Goal: Transaction & Acquisition: Purchase product/service

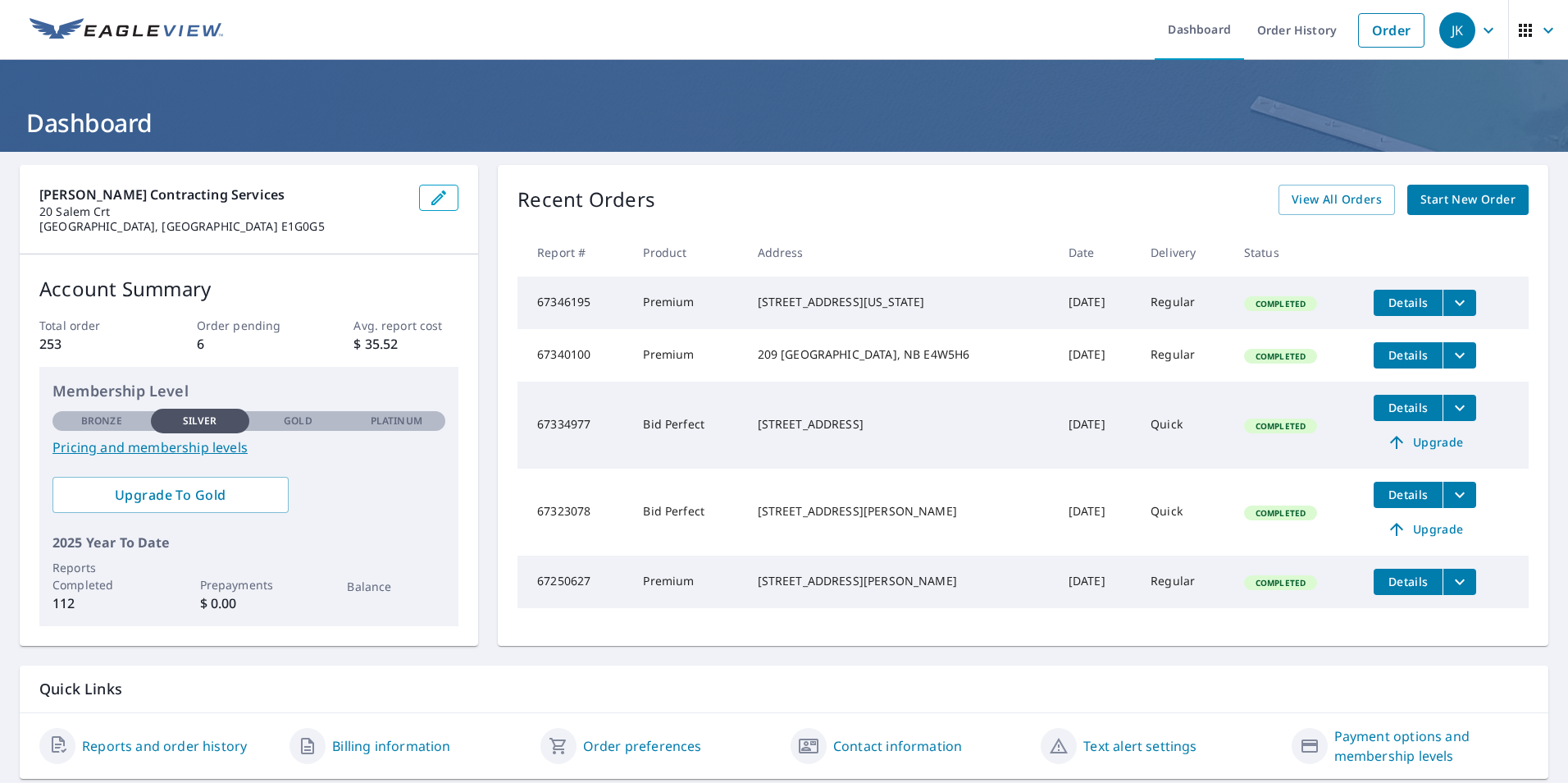
click at [1448, 198] on span "Start New Order" at bounding box center [1468, 199] width 95 height 21
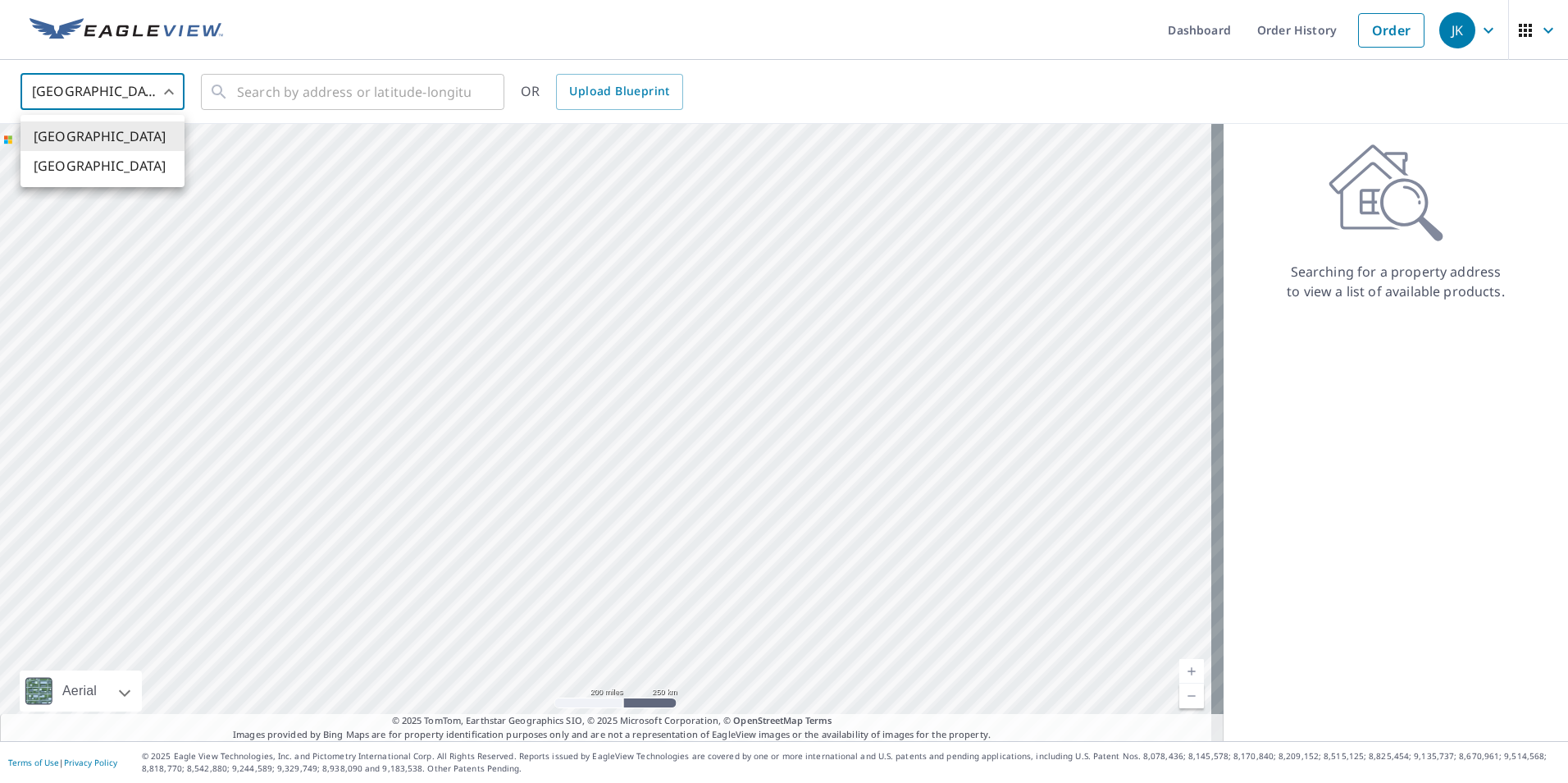
click at [176, 102] on body "JK JK Dashboard Order History Order JK United States US ​ ​ OR Upload Blueprint…" at bounding box center [784, 391] width 1568 height 783
click at [132, 171] on li "[GEOGRAPHIC_DATA]" at bounding box center [102, 165] width 164 height 30
type input "CA"
click at [334, 96] on input "text" at bounding box center [353, 92] width 233 height 46
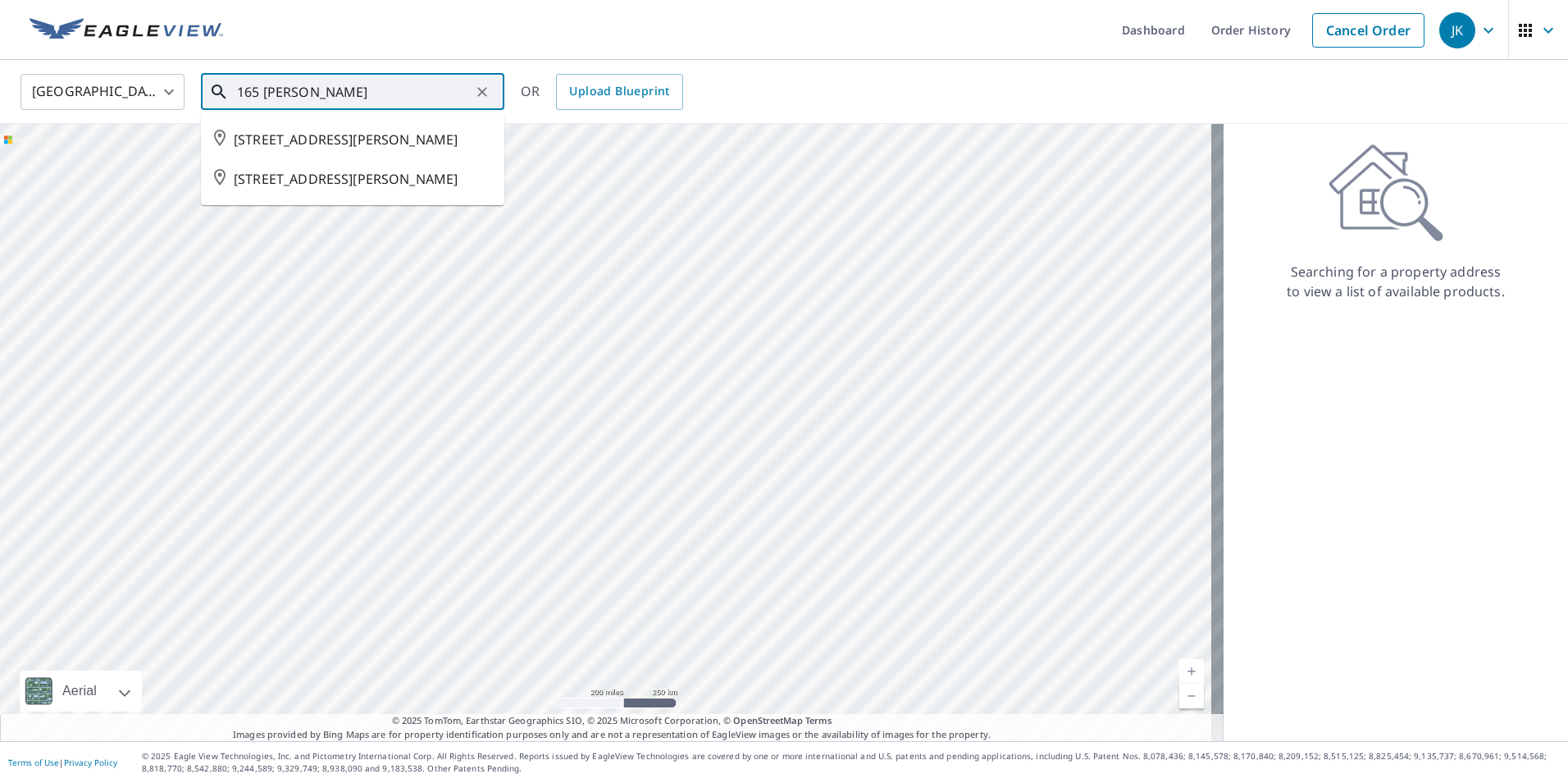
click at [435, 132] on span "[STREET_ADDRESS][PERSON_NAME]" at bounding box center [362, 140] width 258 height 20
type input "[STREET_ADDRESS][PERSON_NAME]"
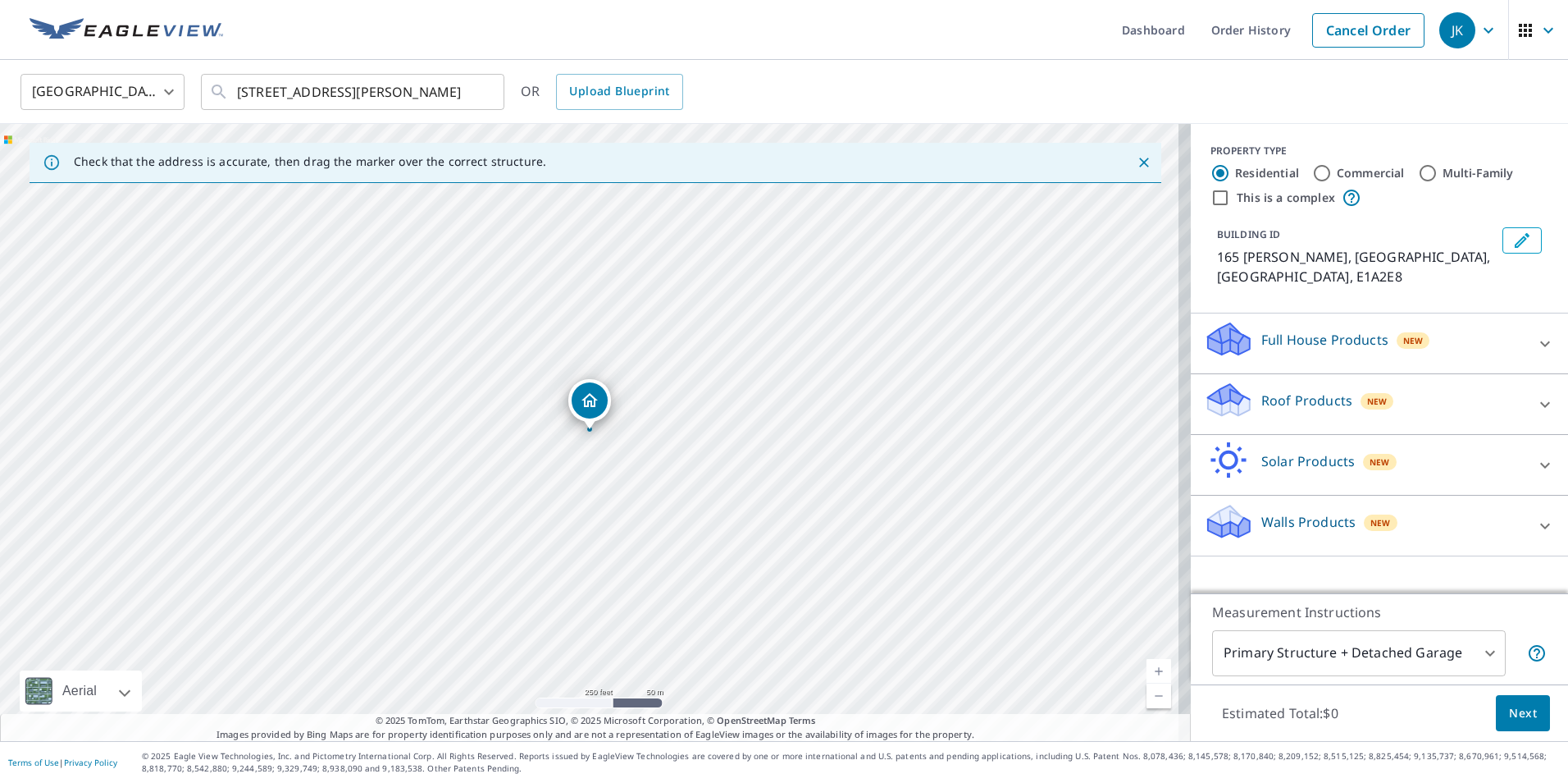
click at [1421, 172] on input "Multi-Family" at bounding box center [1427, 173] width 20 height 20
radio input "true"
type input "2"
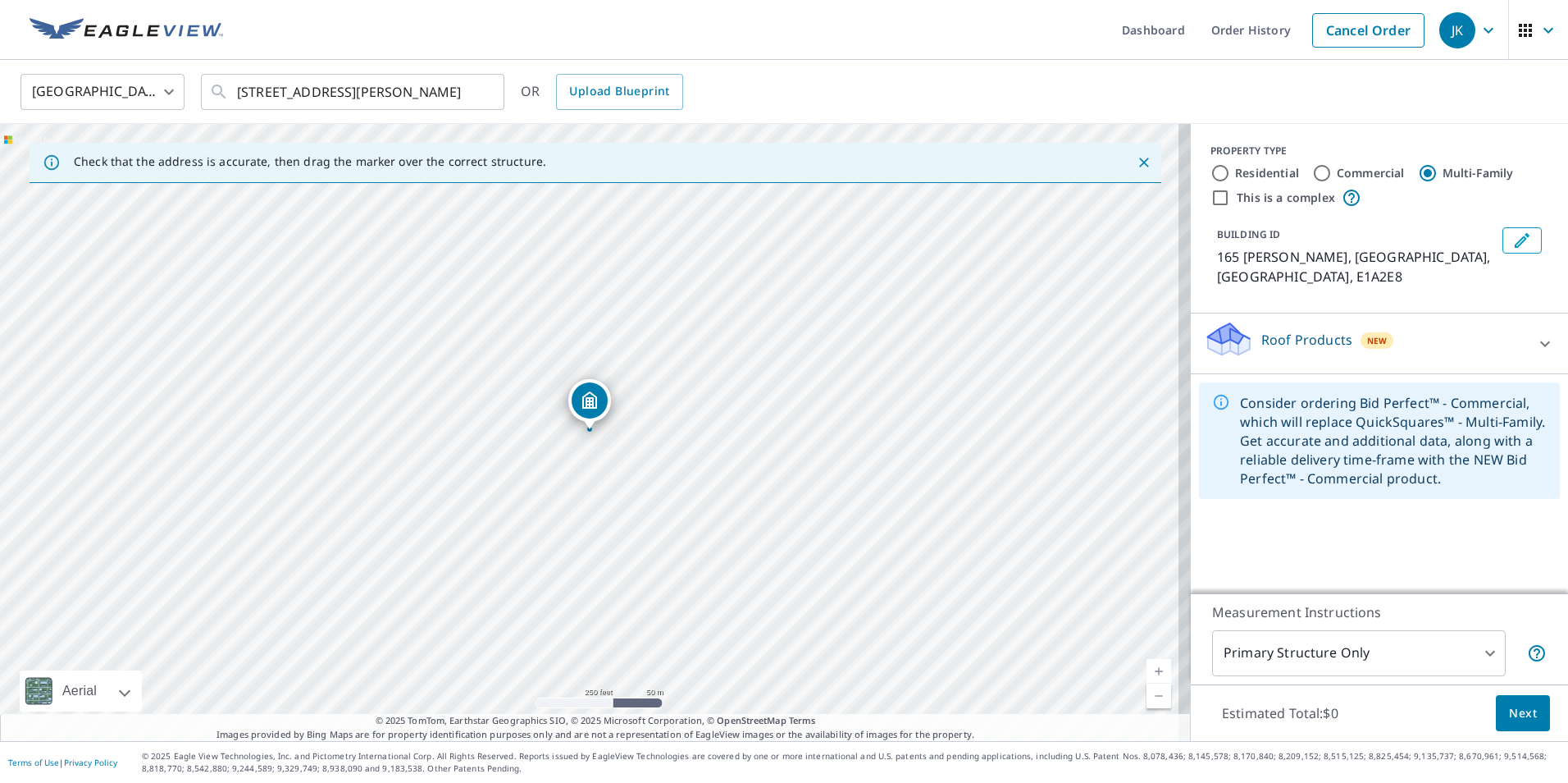
click at [1244, 174] on label "Residential" at bounding box center [1266, 172] width 64 height 17
click at [1229, 174] on input "Residential" at bounding box center [1220, 173] width 20 height 20
radio input "true"
type input "1"
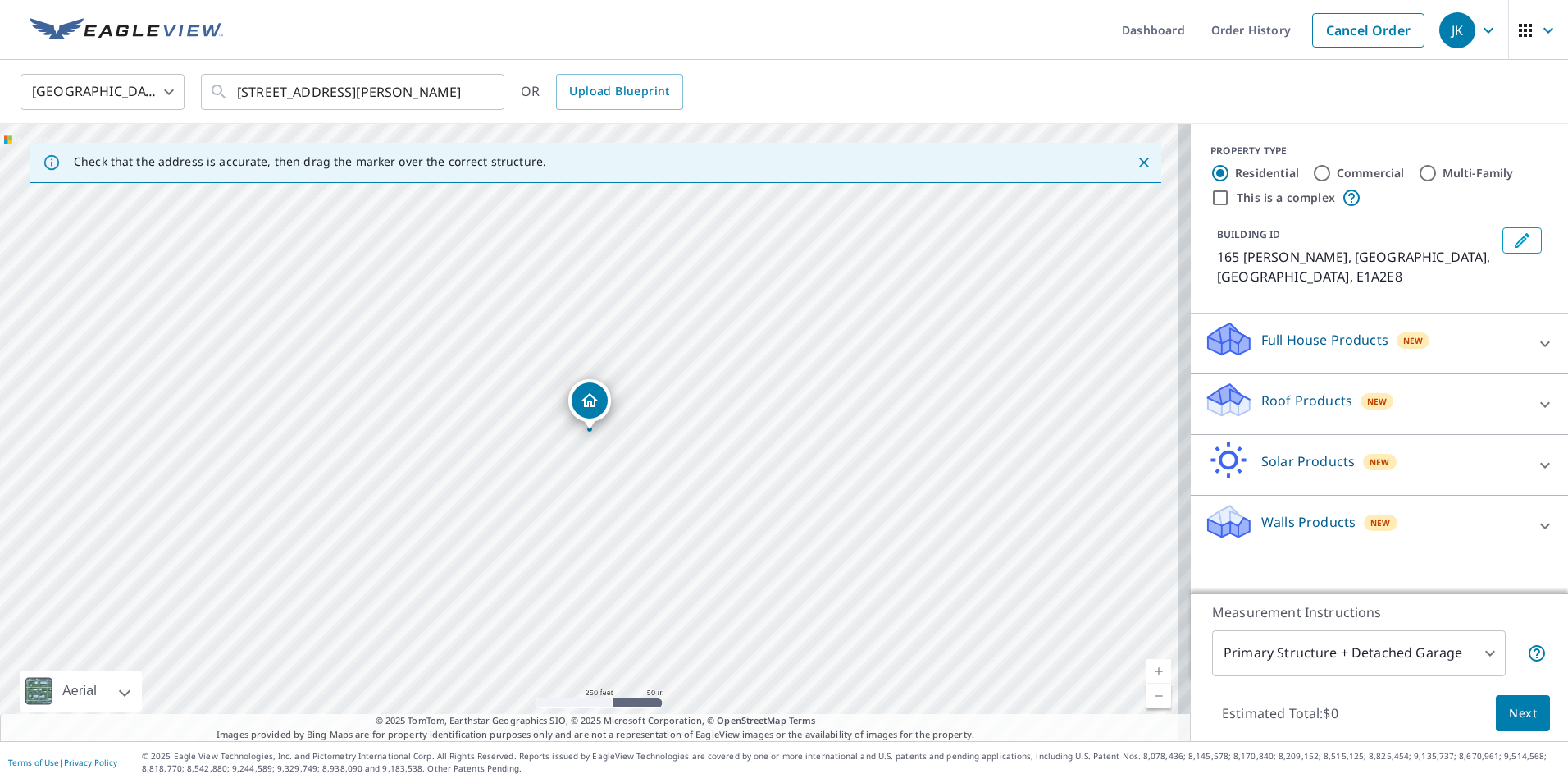
click at [1447, 389] on div "Roof Products New" at bounding box center [1364, 404] width 322 height 46
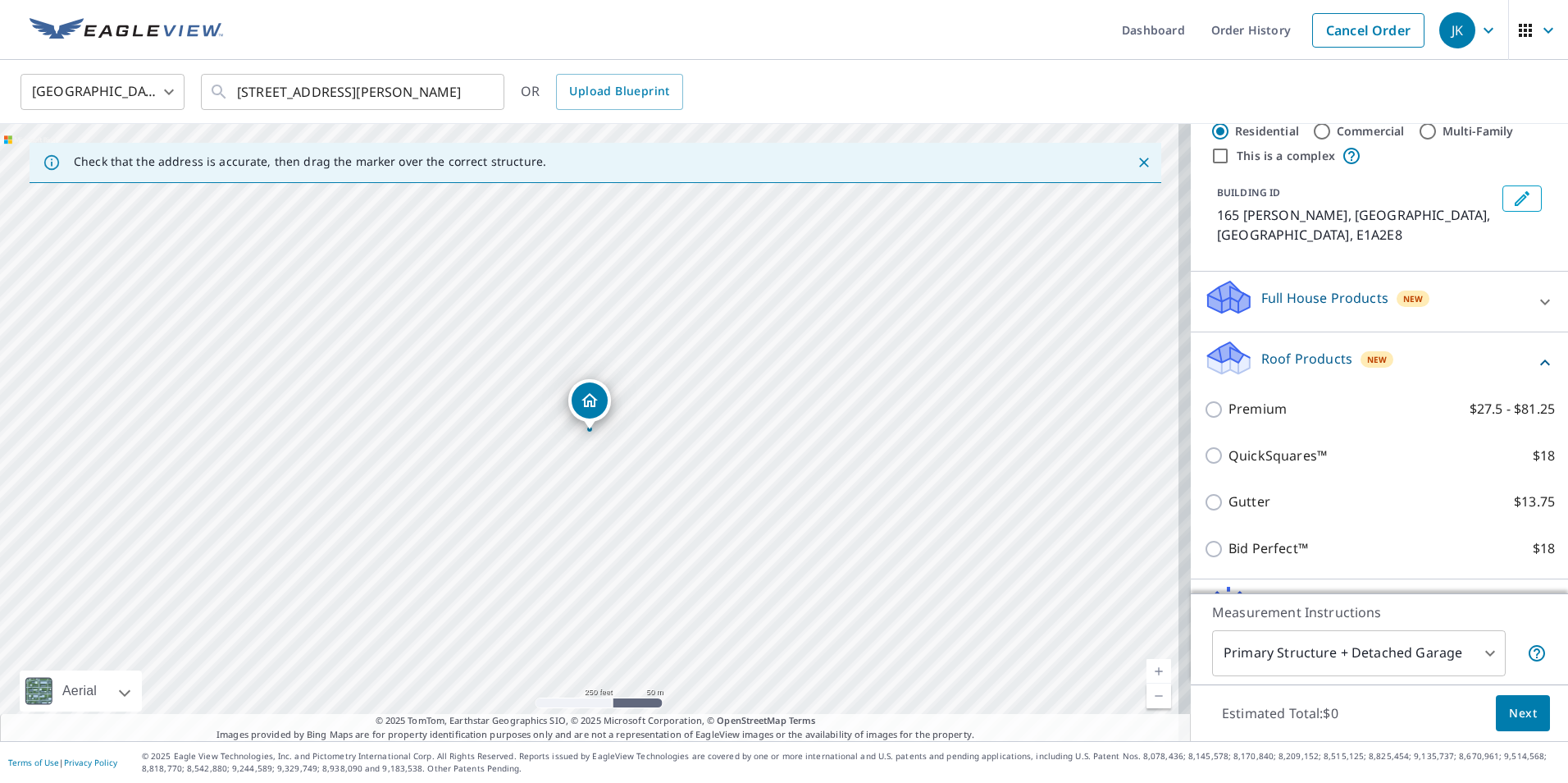
scroll to position [82, 0]
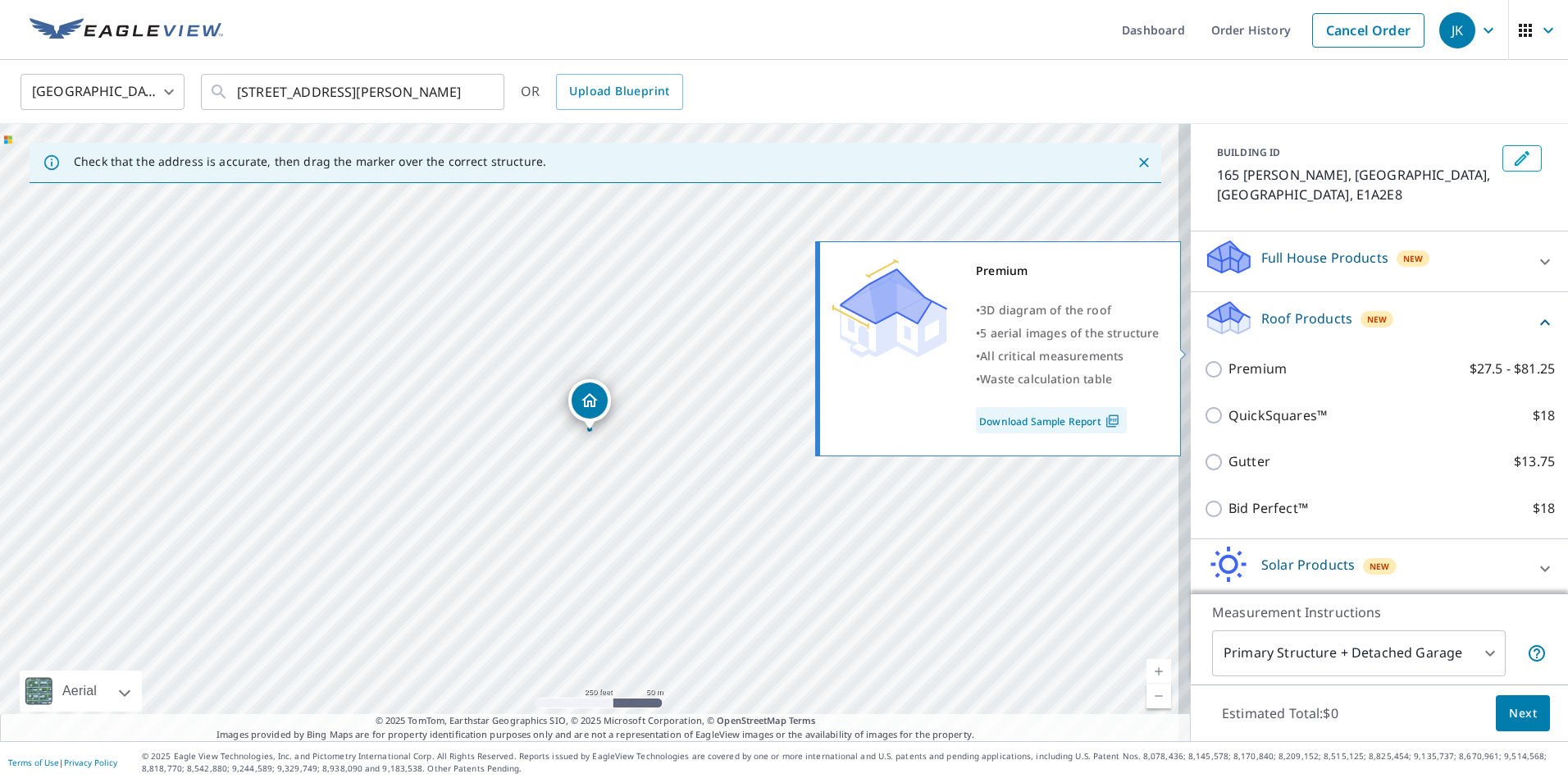
click at [1228, 359] on p "Premium" at bounding box center [1257, 368] width 58 height 21
click at [1223, 359] on input "Premium $27.5 - $81.25" at bounding box center [1216, 369] width 25 height 20
checkbox input "true"
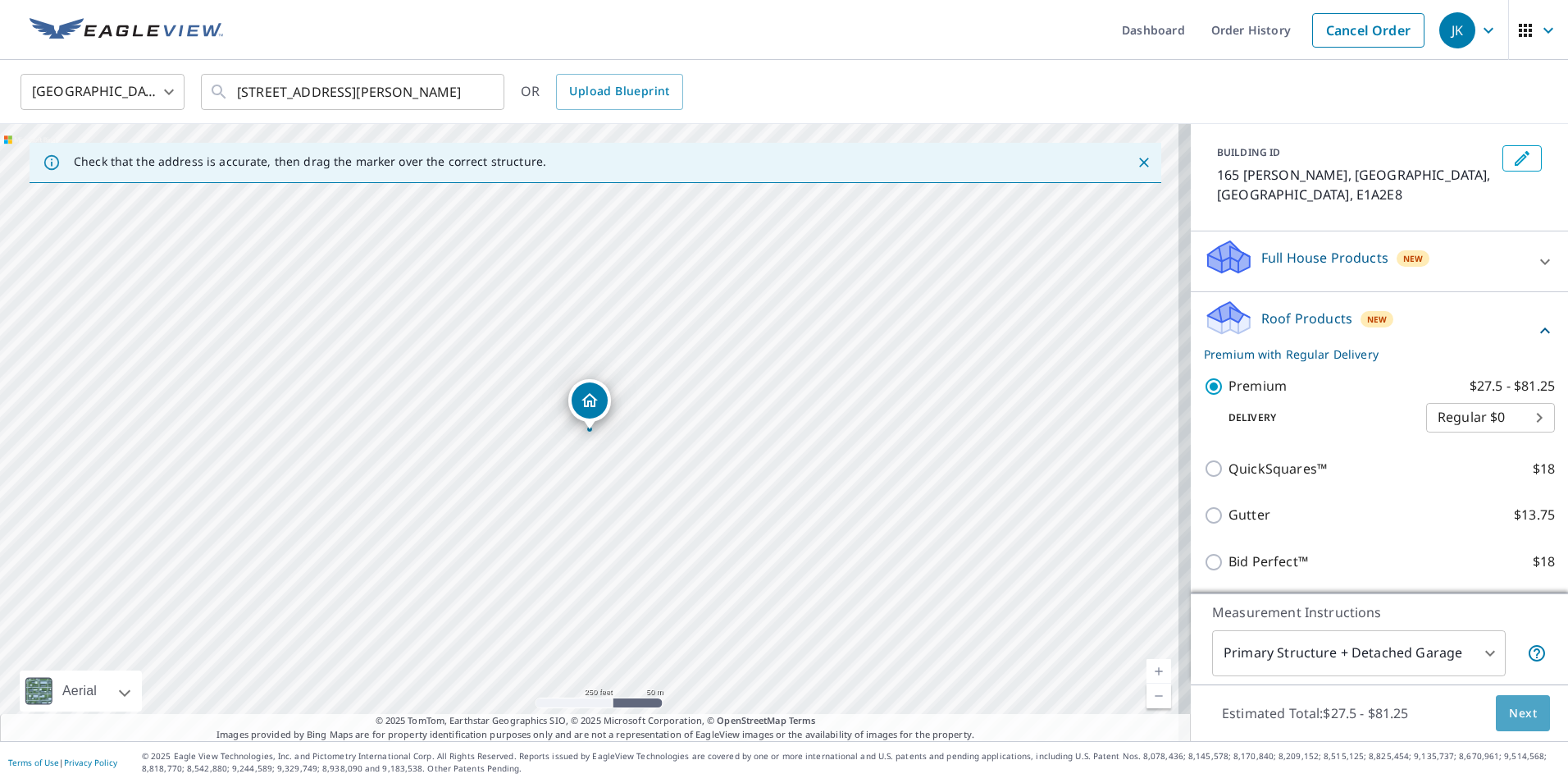
click at [1509, 710] on span "Next" at bounding box center [1523, 713] width 28 height 21
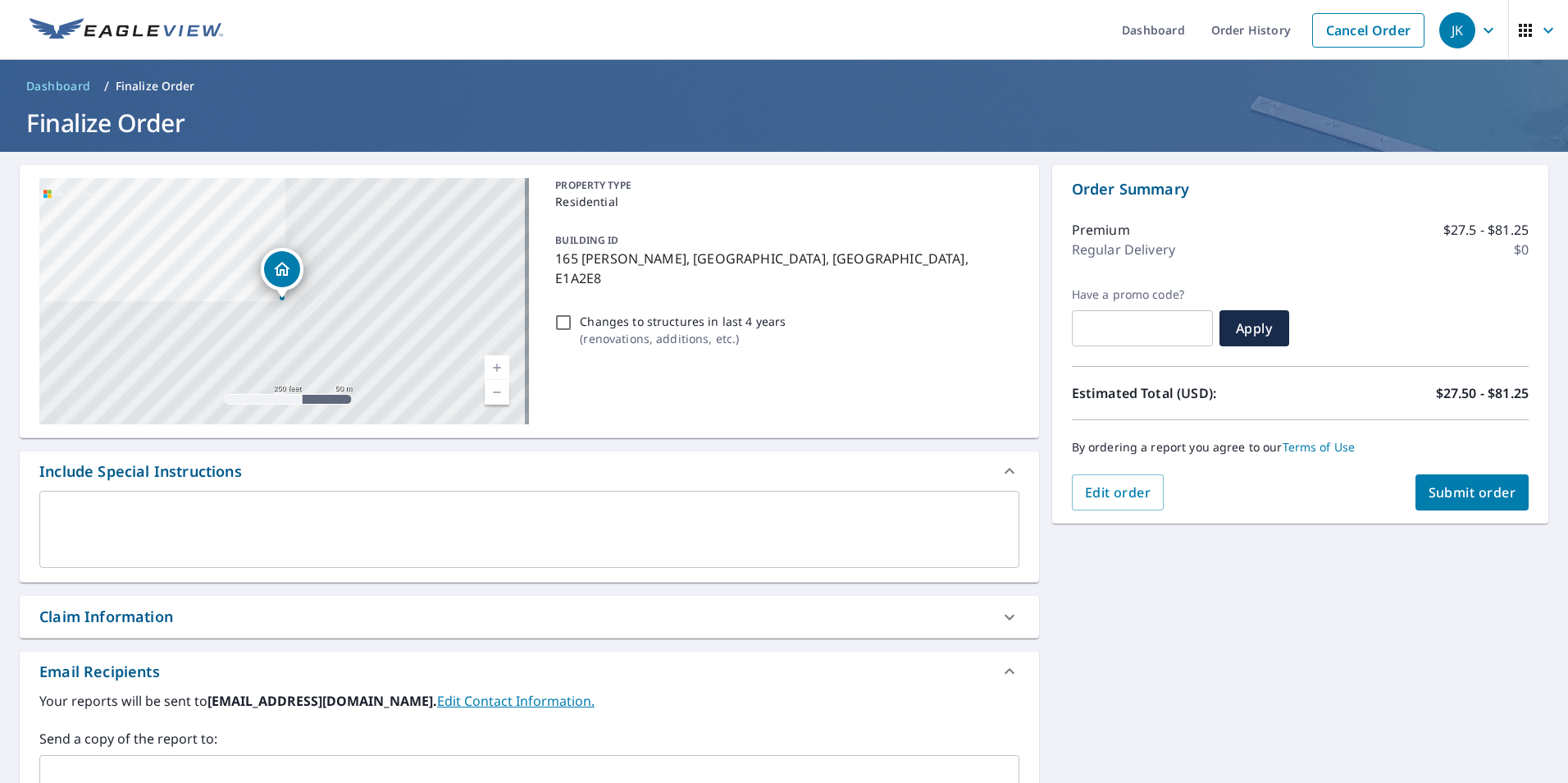
click at [1449, 503] on button "Submit order" at bounding box center [1473, 491] width 114 height 36
